Goal: Navigation & Orientation: Find specific page/section

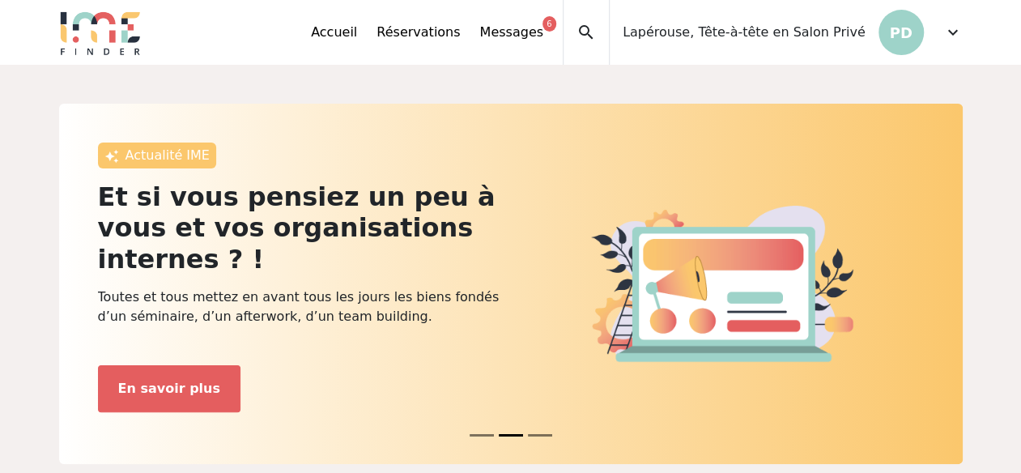
click at [951, 31] on span "expand_more" at bounding box center [953, 32] width 19 height 19
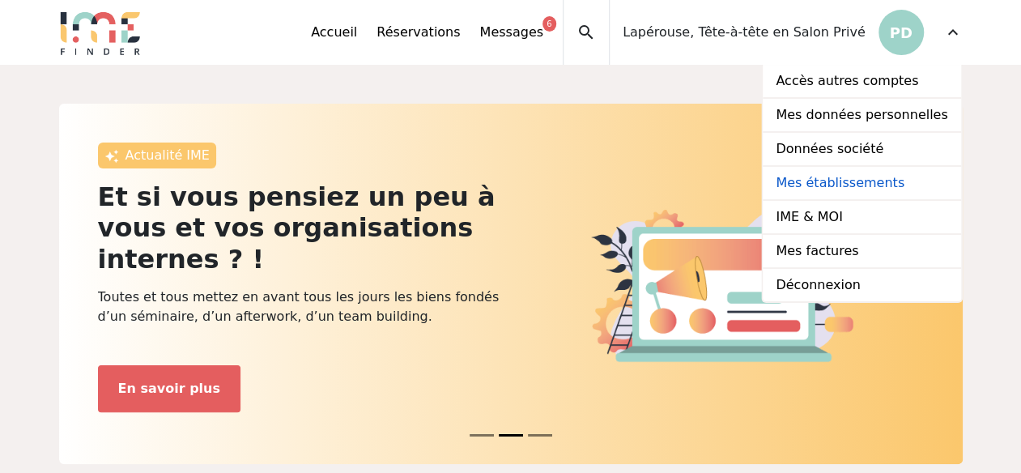
click at [886, 185] on link "Mes établissements" at bounding box center [862, 184] width 198 height 34
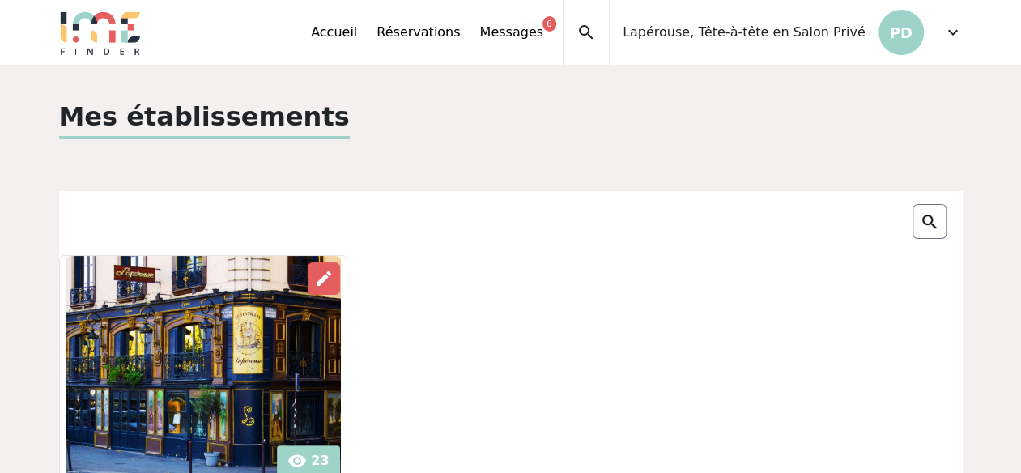
click at [954, 33] on span "expand_more" at bounding box center [953, 32] width 19 height 19
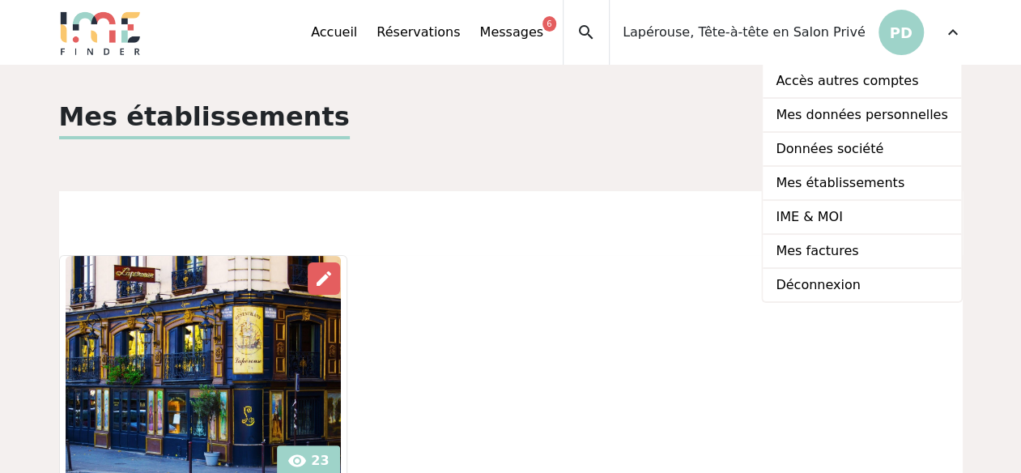
click at [710, 198] on div at bounding box center [511, 223] width 904 height 64
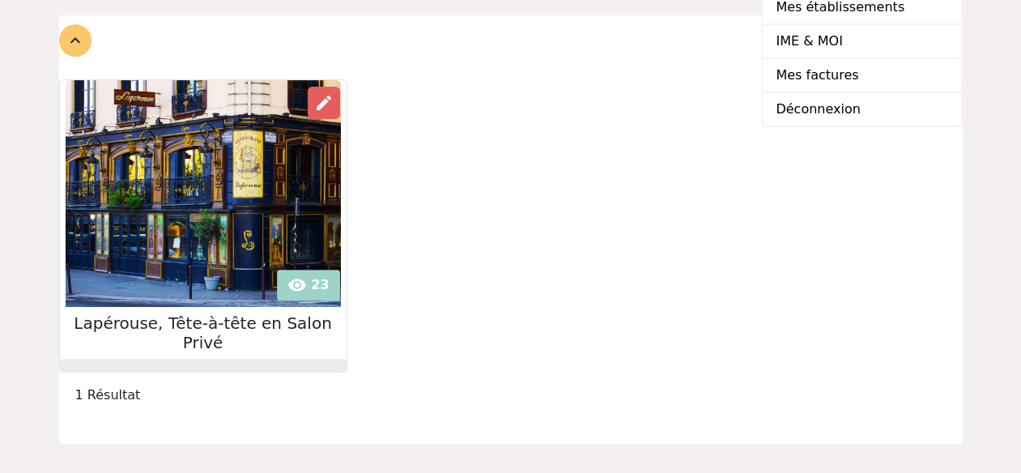
scroll to position [179, 0]
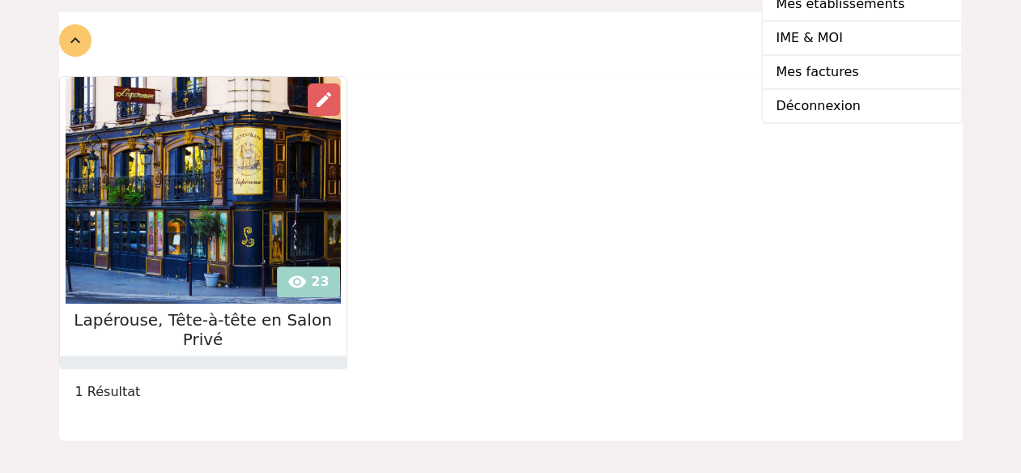
click at [710, 198] on div "visibility 23 edit [PERSON_NAME], Tête-à-tête en Salon Privé" at bounding box center [510, 222] width 923 height 293
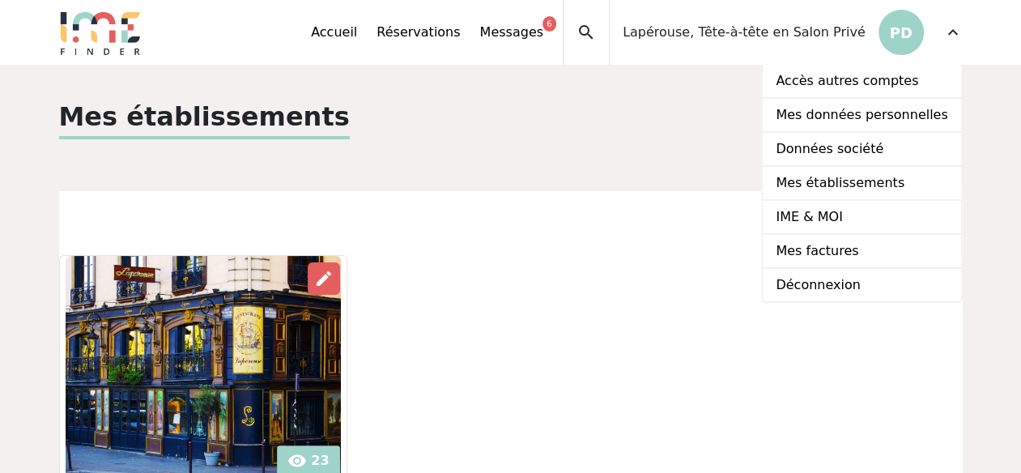
click at [959, 38] on span "expand_more" at bounding box center [953, 32] width 19 height 19
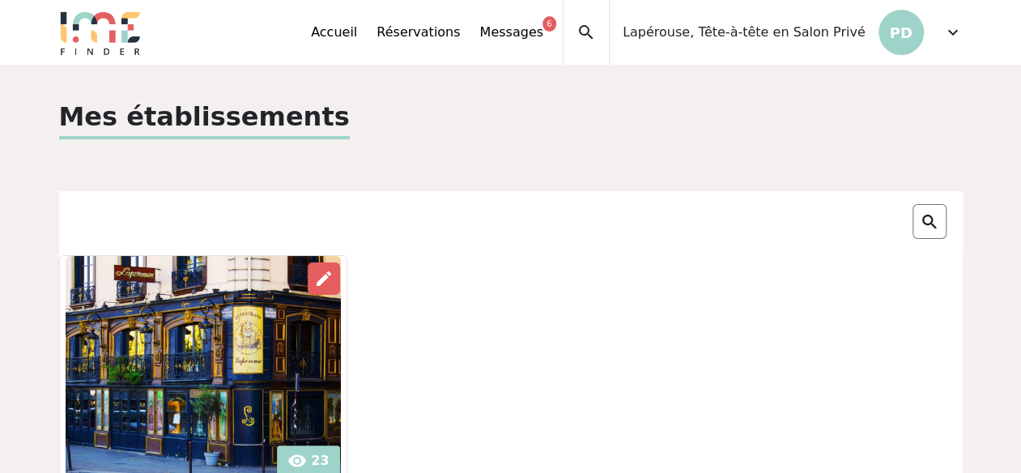
click at [964, 44] on div "expand_less Accueil Réservations Messages 6 Accès autres comptes Mes données pe…" at bounding box center [510, 32] width 923 height 65
click at [952, 40] on span "expand_more" at bounding box center [953, 32] width 19 height 19
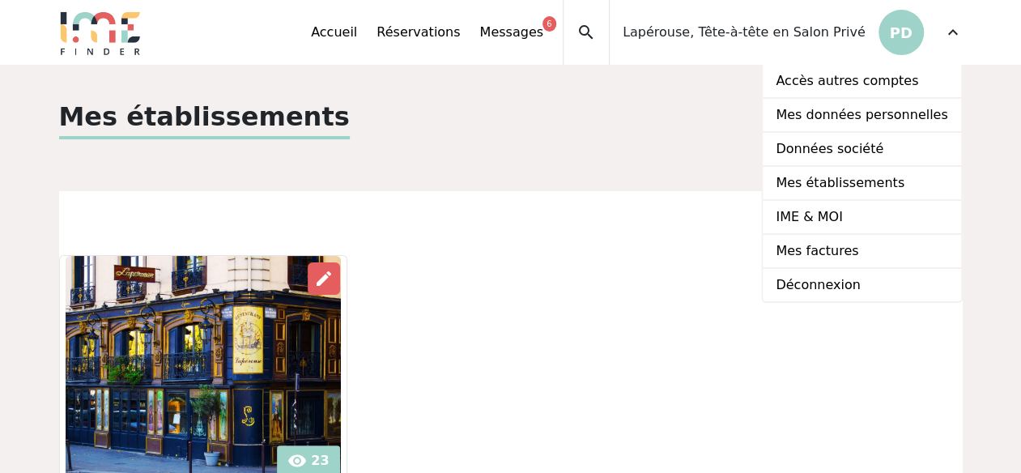
click at [682, 338] on div "visibility 23 edit [PERSON_NAME], Tête-à-tête en Salon Privé" at bounding box center [510, 401] width 923 height 293
click at [957, 35] on span "expand_more" at bounding box center [953, 32] width 19 height 19
